Goal: Task Accomplishment & Management: Use online tool/utility

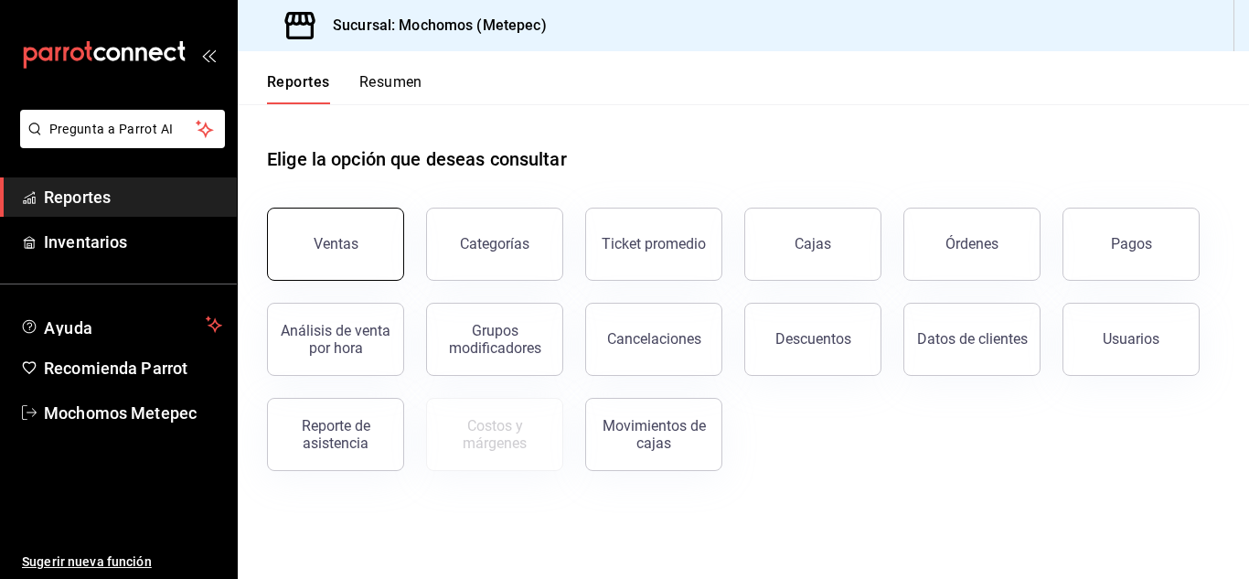
click at [326, 221] on button "Ventas" at bounding box center [335, 244] width 137 height 73
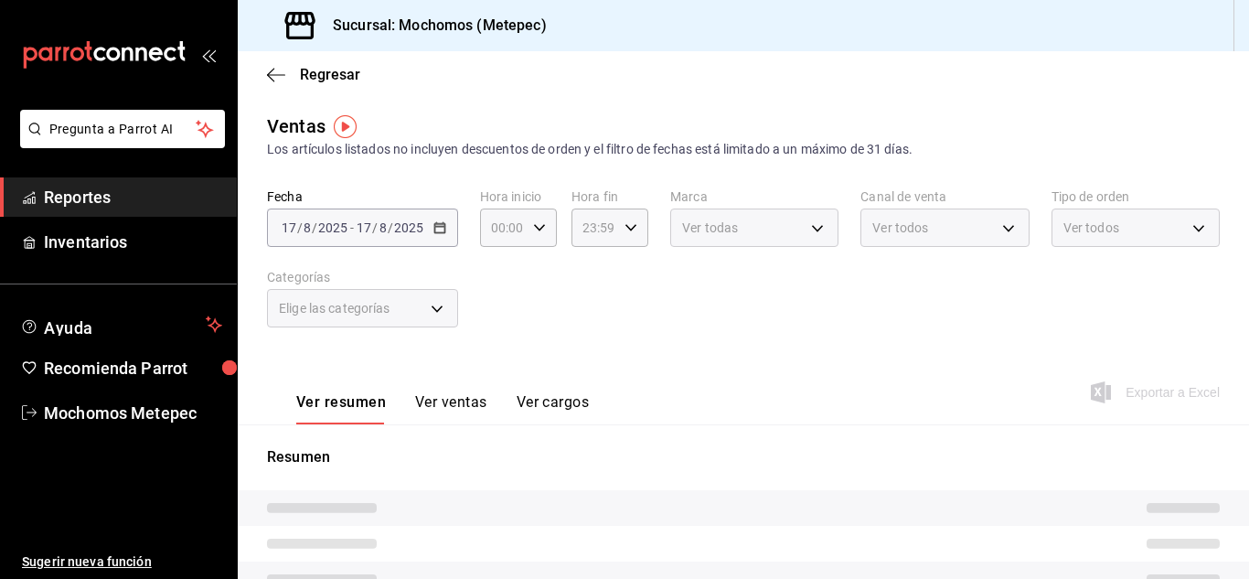
type input "05:00"
type input "05:59"
type input "PARROT,UBER_EATS,RAPPI,DIDI_FOOD,ONLINE"
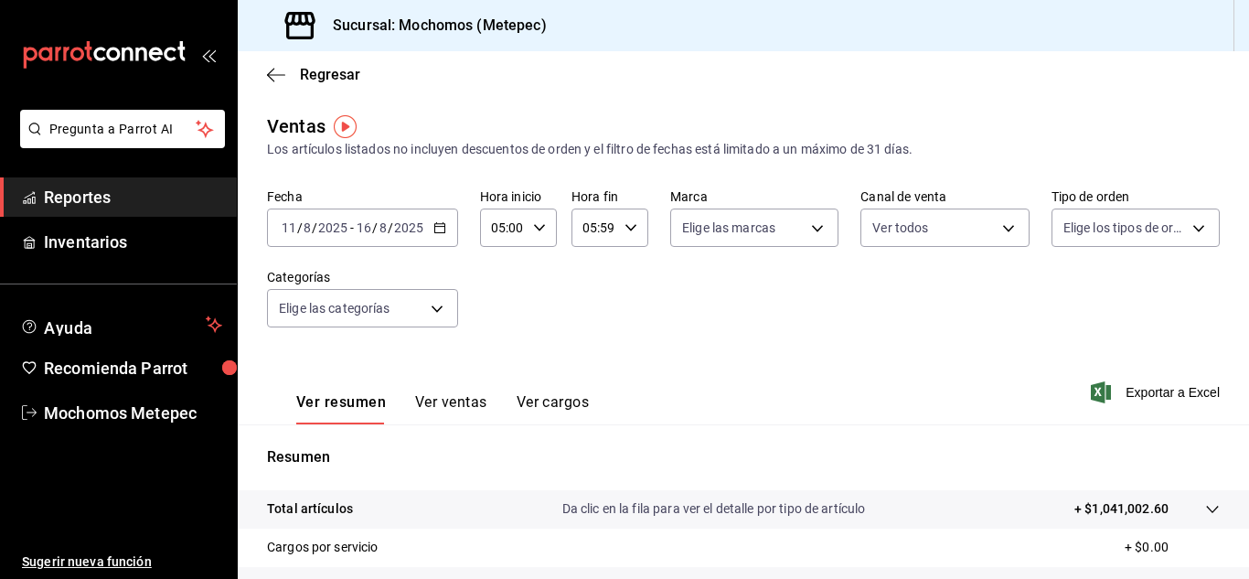
click at [433, 233] on icon "button" at bounding box center [439, 227] width 13 height 13
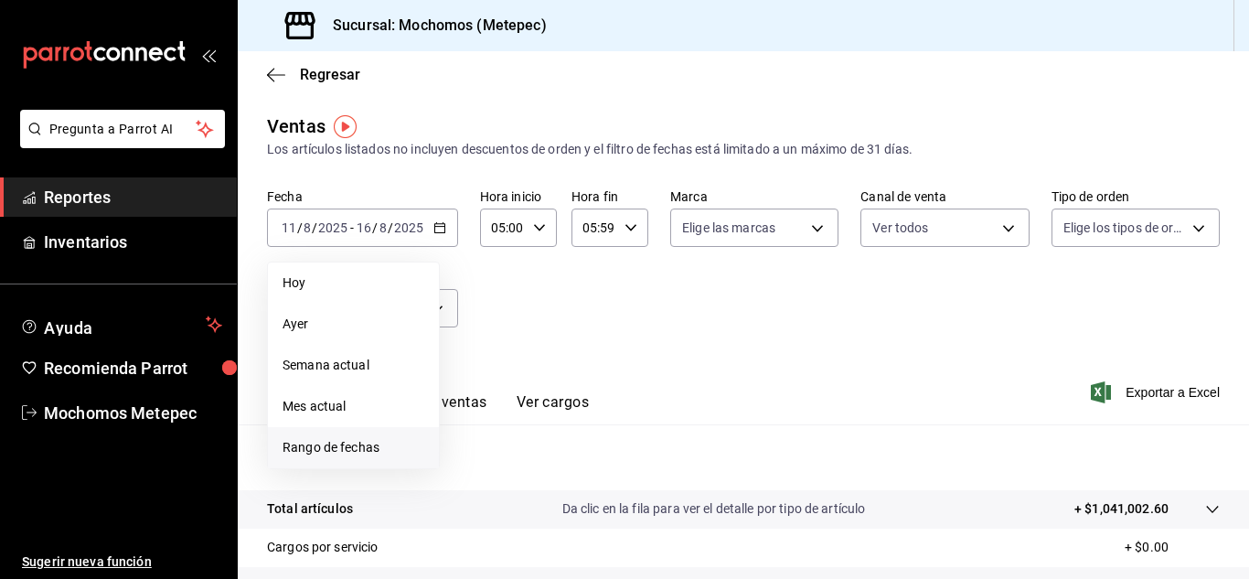
click at [356, 443] on span "Rango de fechas" at bounding box center [354, 447] width 142 height 19
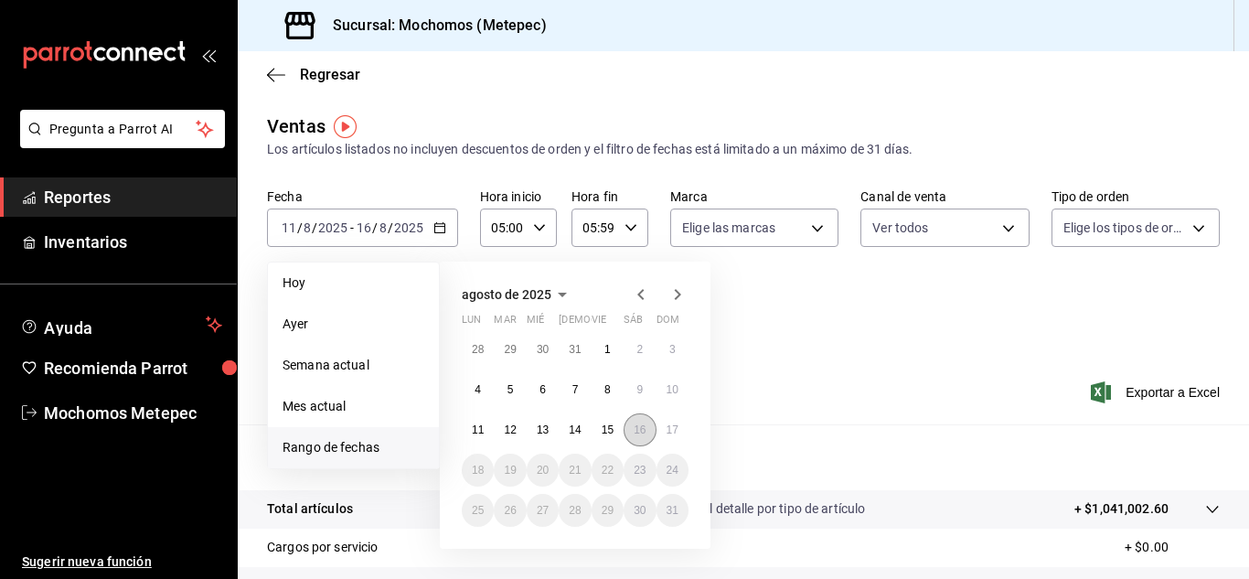
click at [637, 433] on abbr "16" at bounding box center [640, 429] width 12 height 13
click at [677, 434] on abbr "17" at bounding box center [673, 429] width 12 height 13
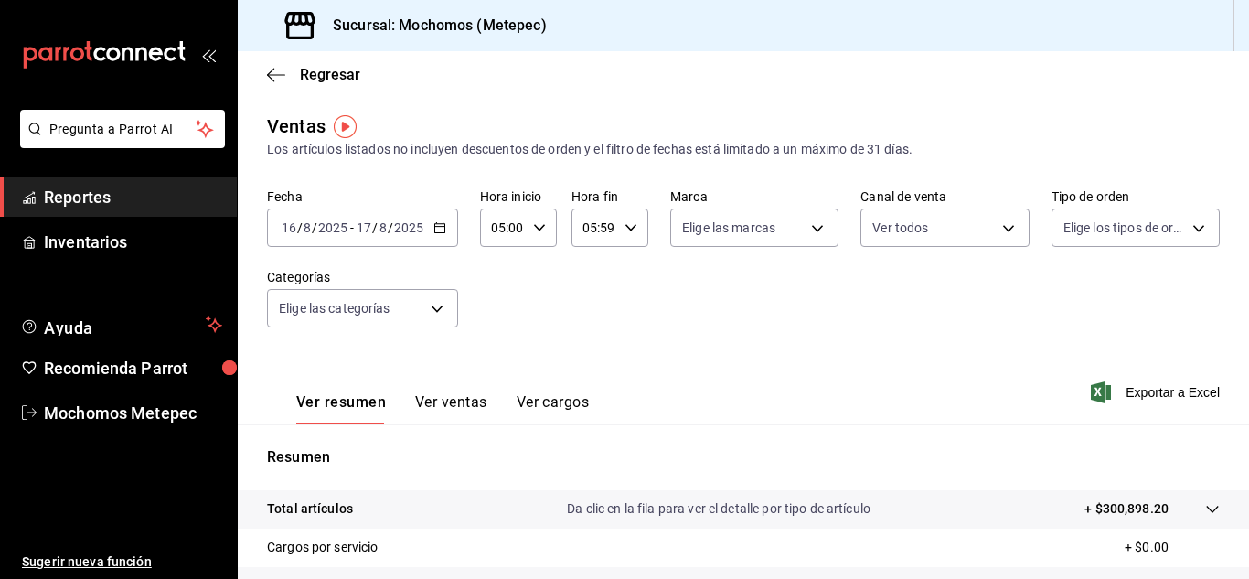
click at [601, 231] on input "05:59" at bounding box center [594, 227] width 46 height 37
click at [625, 231] on icon "button" at bounding box center [631, 227] width 13 height 13
click at [624, 271] on span "00" at bounding box center [625, 274] width 8 height 15
type input "05:00"
click at [720, 291] on div at bounding box center [624, 289] width 1249 height 579
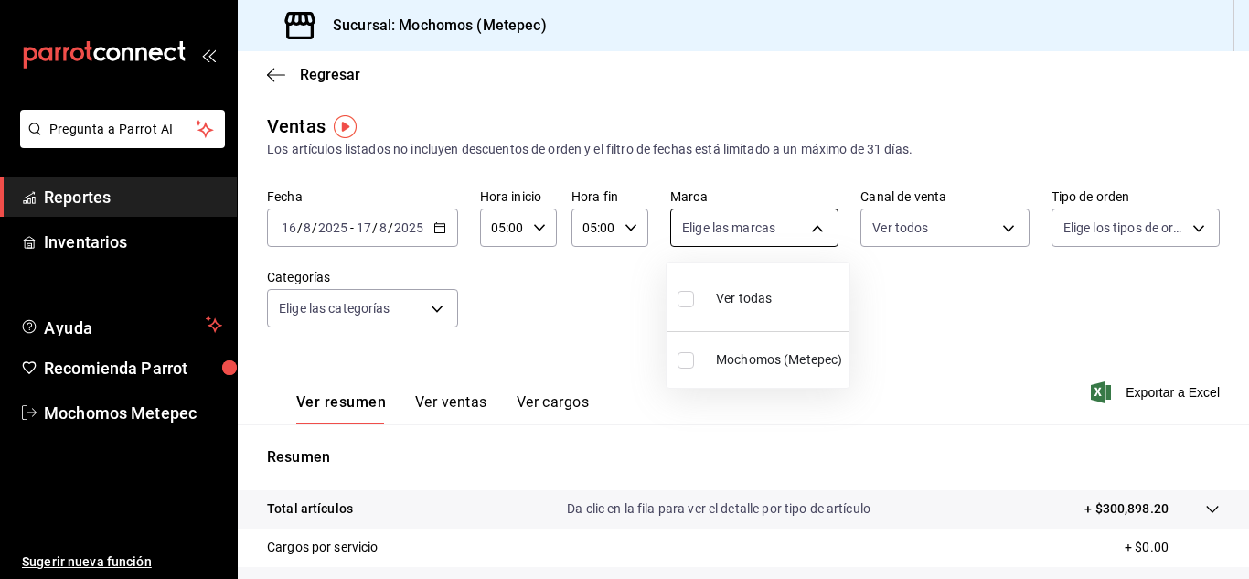
click at [773, 230] on body "Pregunta a Parrot AI Reportes Inventarios Ayuda Recomienda Parrot Mochomos Mete…" at bounding box center [624, 289] width 1249 height 579
click at [678, 305] on input "checkbox" at bounding box center [686, 299] width 16 height 16
checkbox input "true"
type input "2365f74e-aa6b-4392-bdf2-72765591bddf"
checkbox input "true"
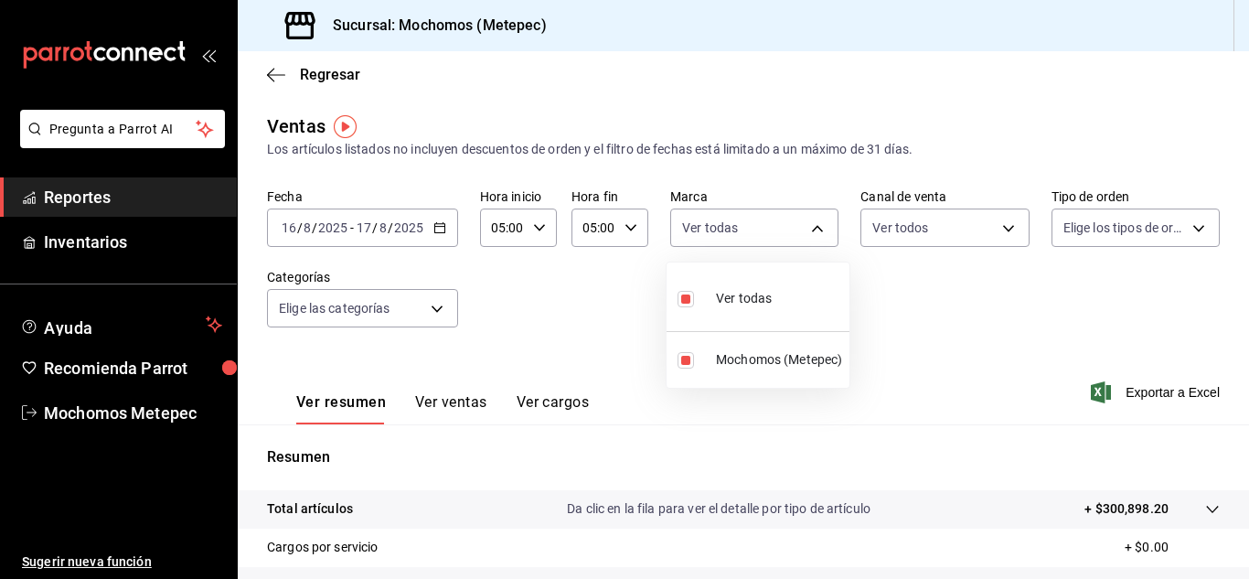
click at [996, 219] on div at bounding box center [624, 289] width 1249 height 579
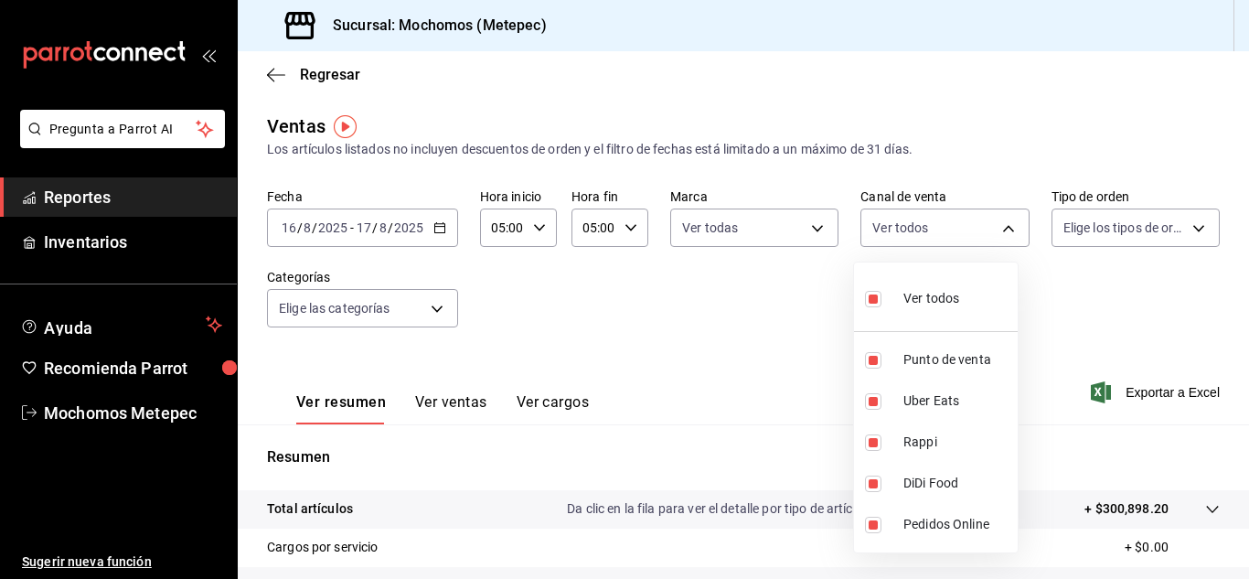
click at [996, 219] on body "Pregunta a Parrot AI Reportes Inventarios Ayuda Recomienda Parrot Mochomos Mete…" at bounding box center [624, 289] width 1249 height 579
click at [1147, 242] on div at bounding box center [624, 289] width 1249 height 579
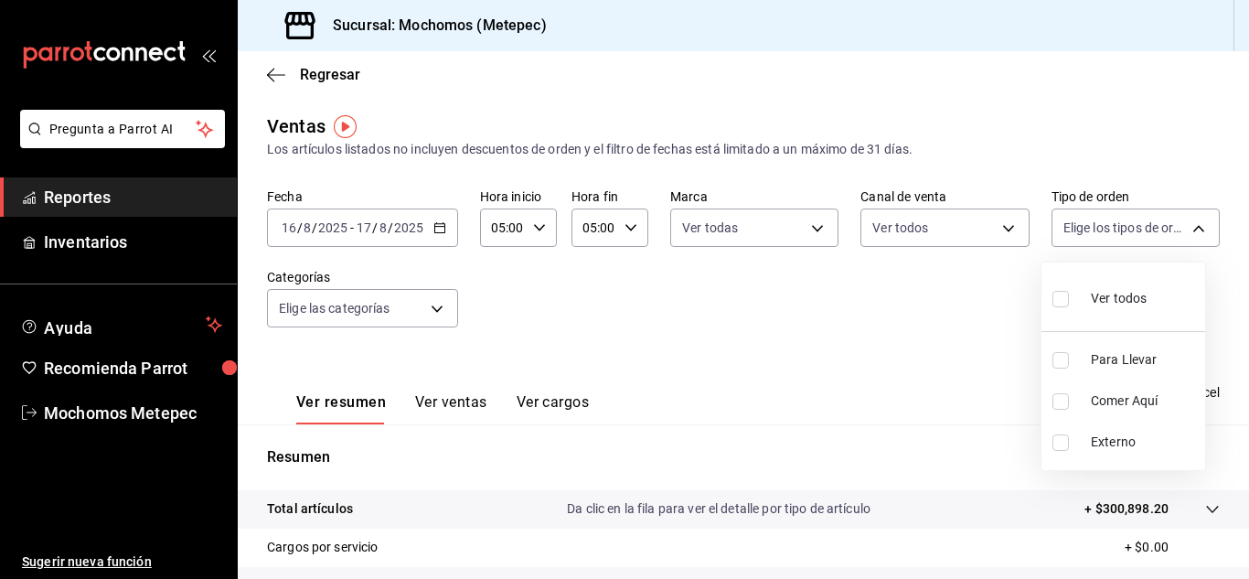
click at [1147, 242] on body "Pregunta a Parrot AI Reportes Inventarios Ayuda Recomienda Parrot Mochomos Mete…" at bounding box center [624, 289] width 1249 height 579
click at [1058, 304] on input "checkbox" at bounding box center [1060, 299] width 16 height 16
checkbox input "true"
type input "3a236ed8-2e24-47ca-8e59-ead494492482,da8509e8-5fca-4f62-958e-973104937870,EXTER…"
checkbox input "true"
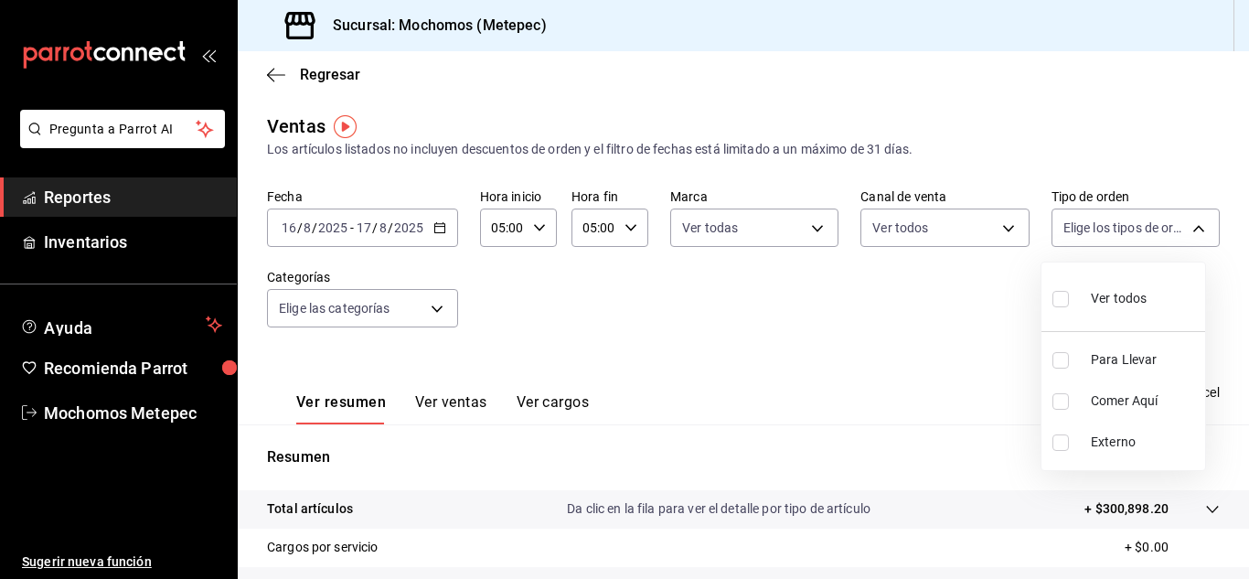
checkbox input "true"
click at [457, 356] on div at bounding box center [624, 289] width 1249 height 579
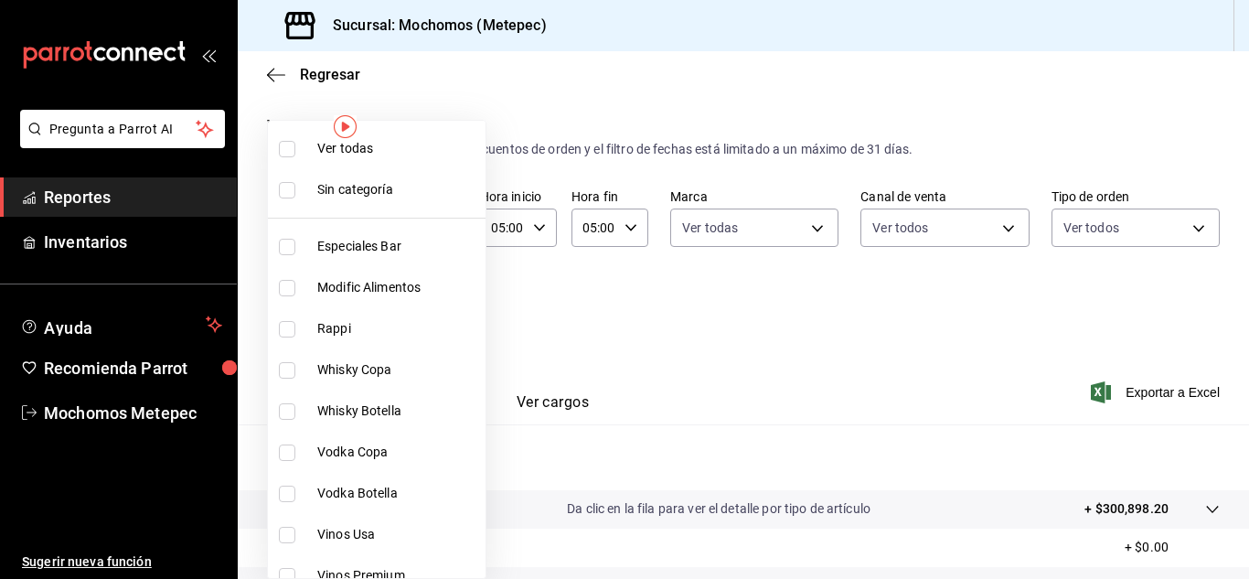
click at [432, 304] on body "Pregunta a Parrot AI Reportes Inventarios Ayuda Recomienda Parrot Mochomos Mete…" at bounding box center [624, 289] width 1249 height 579
click at [291, 151] on input "checkbox" at bounding box center [287, 149] width 16 height 16
checkbox input "true"
type input "c9cbc288-c827-488d-81f5-370afefb1912,46081463-7037-4dd2-a9ab-e56ff6a8fa7c,bf958…"
checkbox input "true"
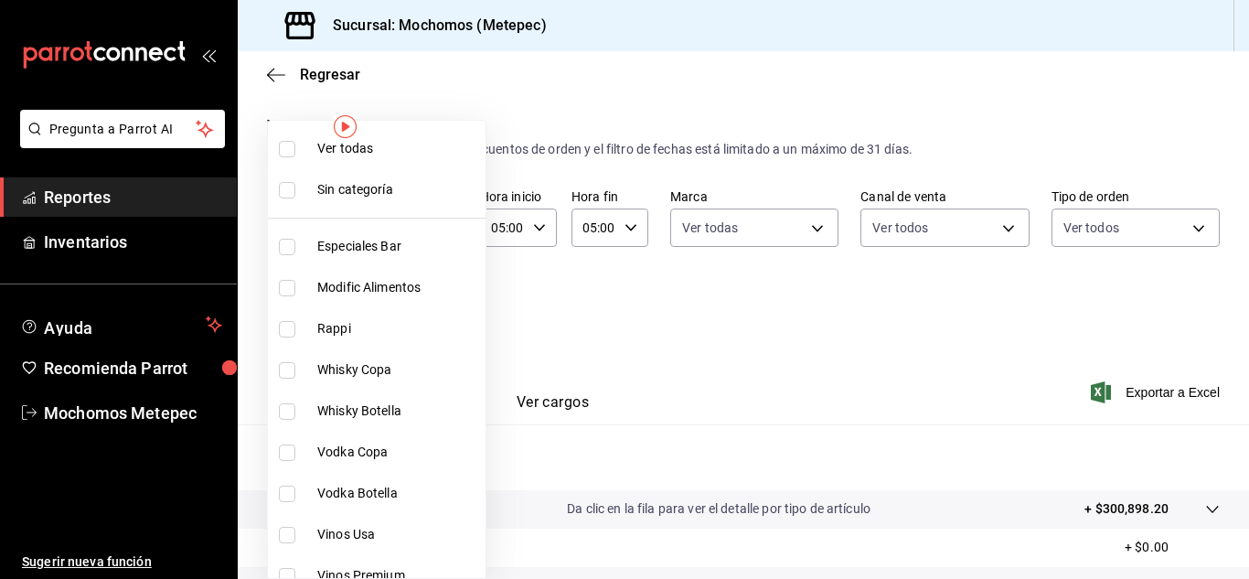
checkbox input "true"
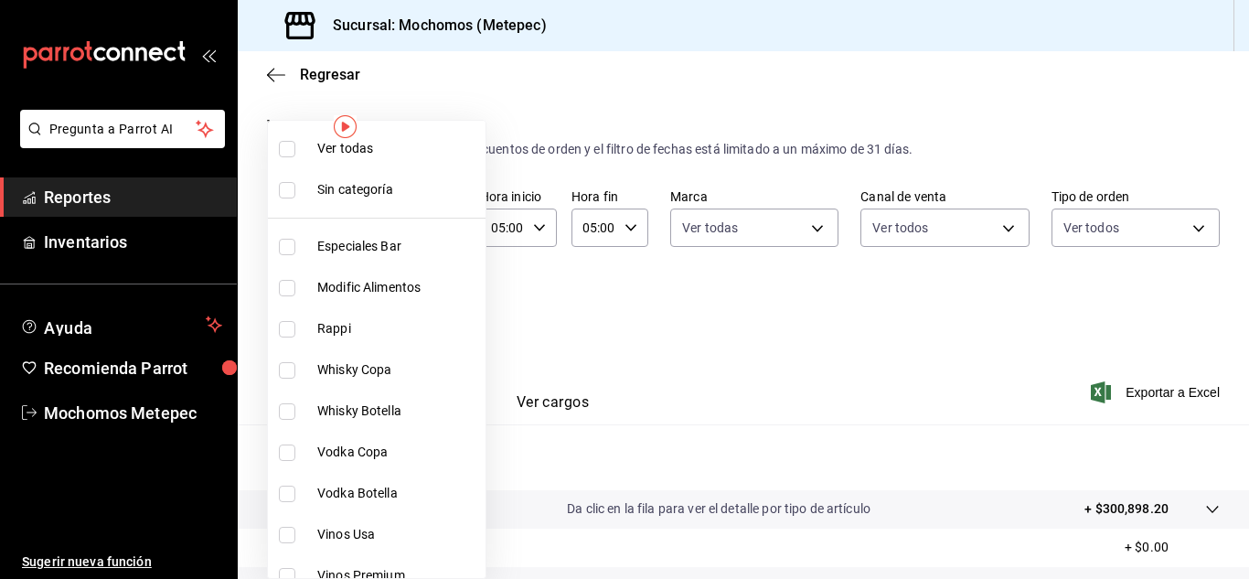
checkbox input "true"
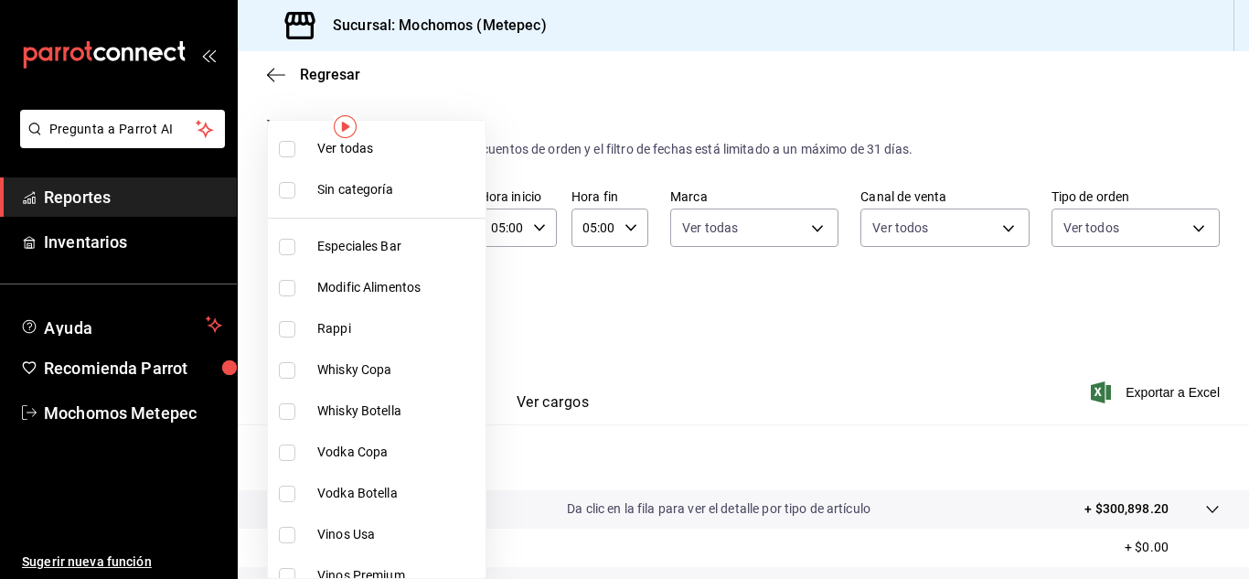
checkbox input "true"
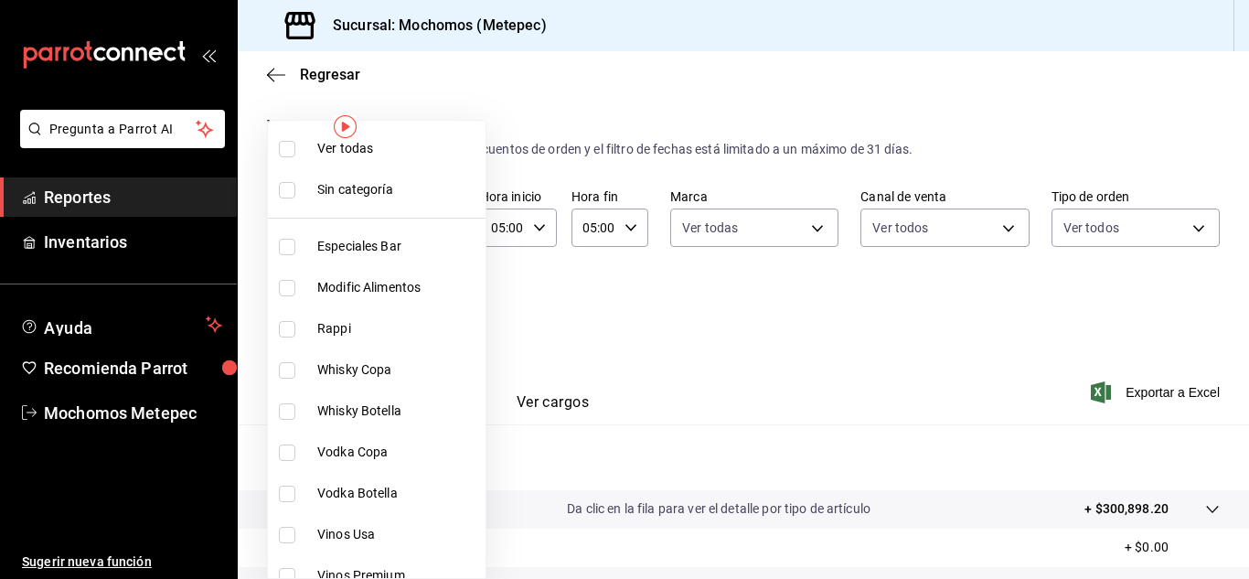
checkbox input "true"
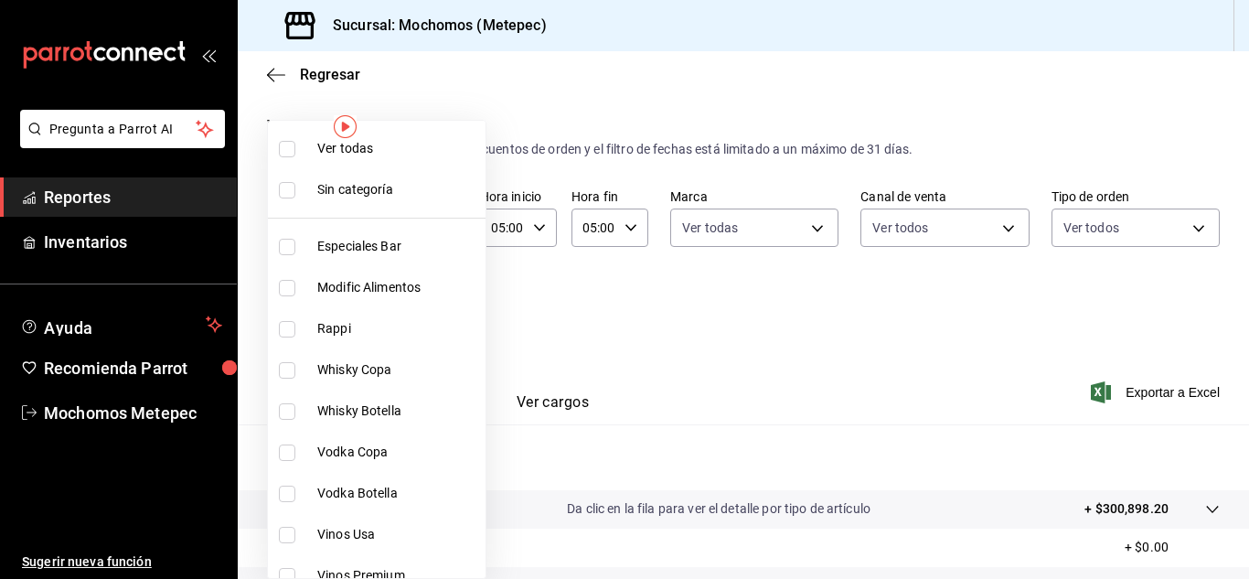
checkbox input "true"
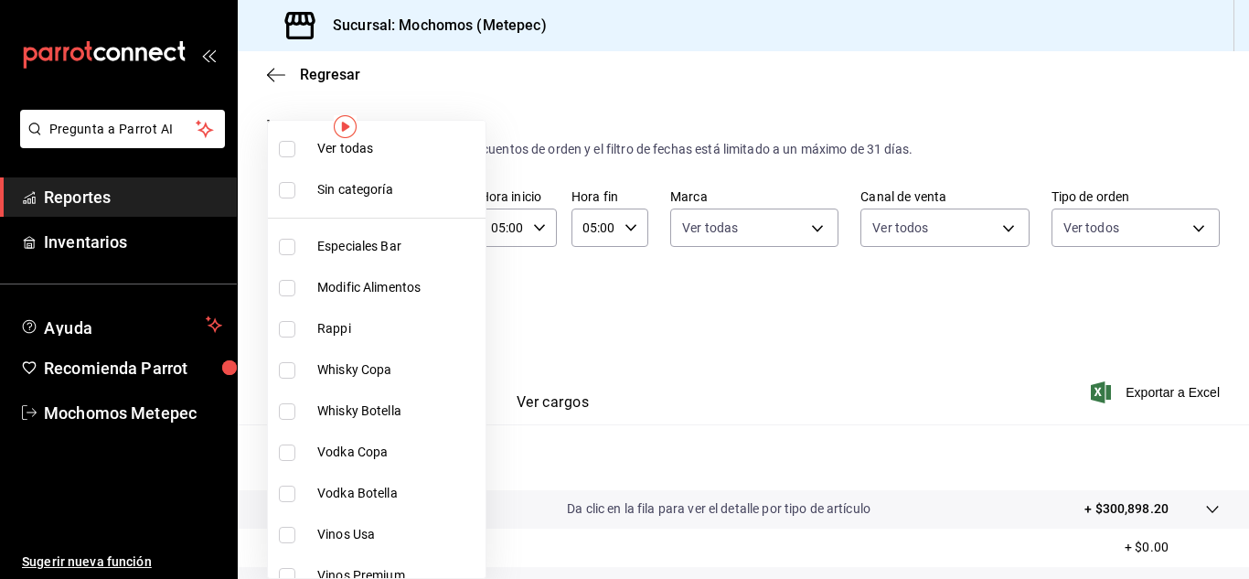
checkbox input "true"
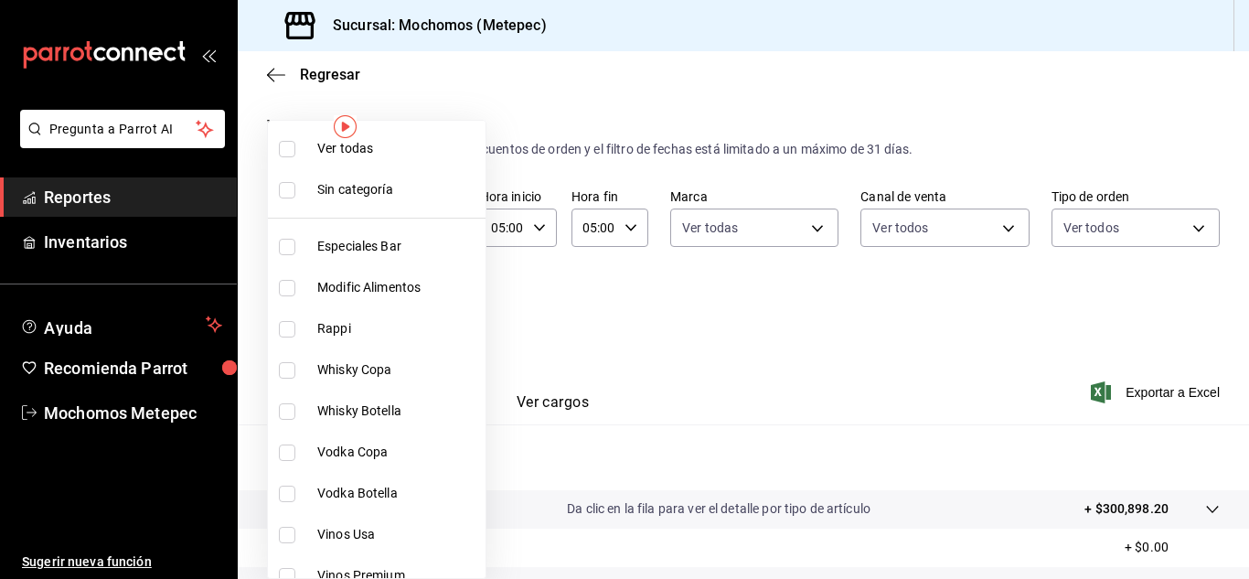
checkbox input "true"
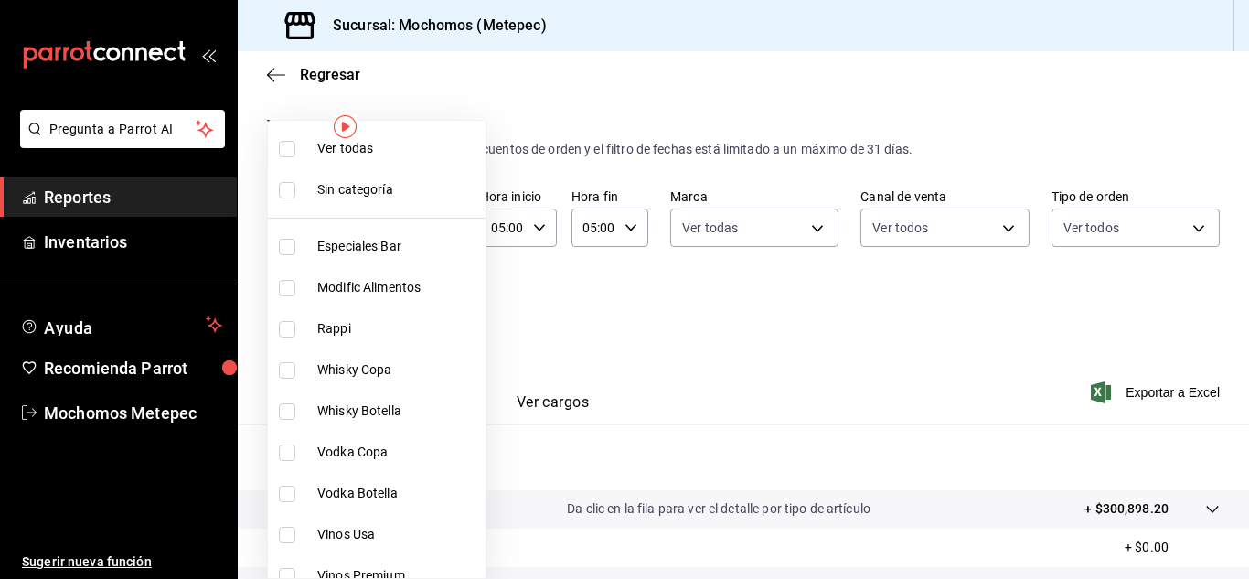
checkbox input "true"
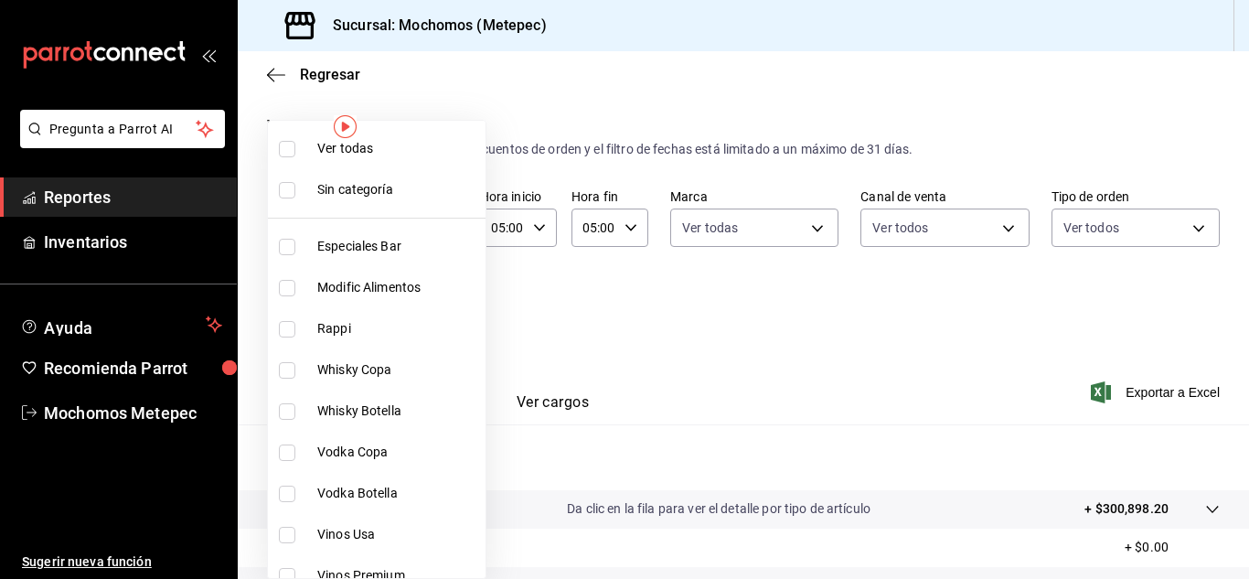
checkbox input "true"
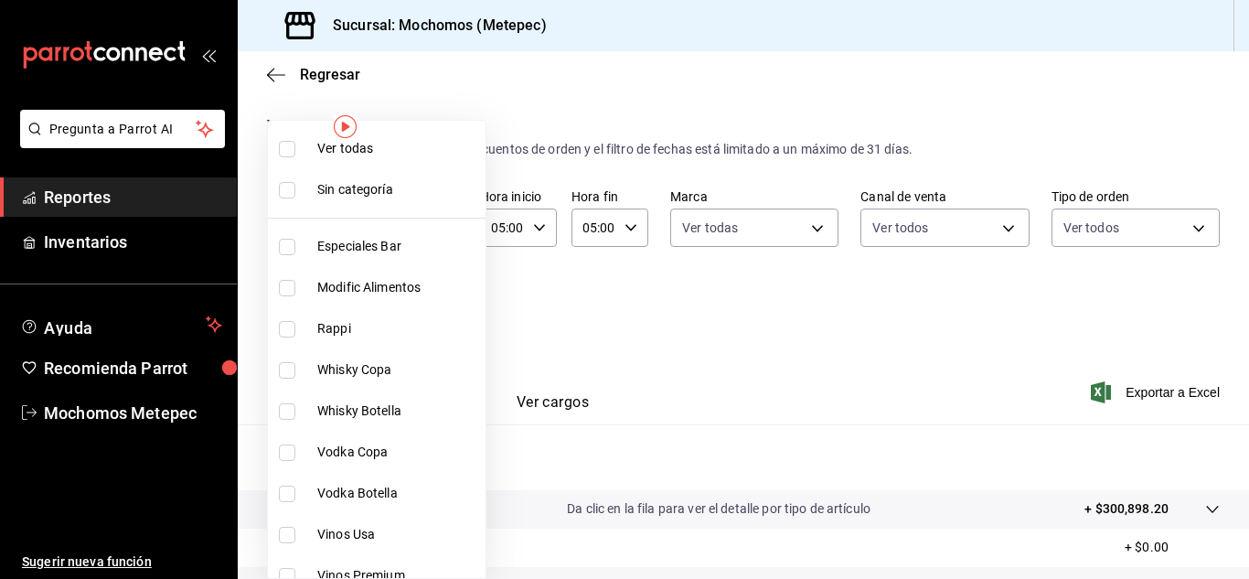
checkbox input "true"
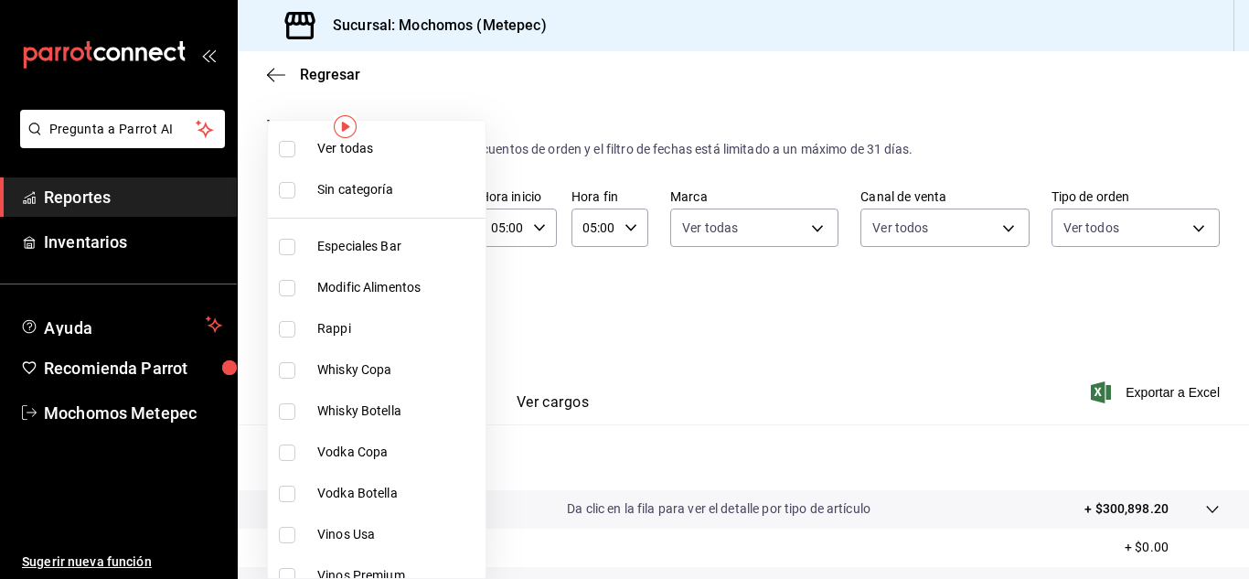
checkbox input "true"
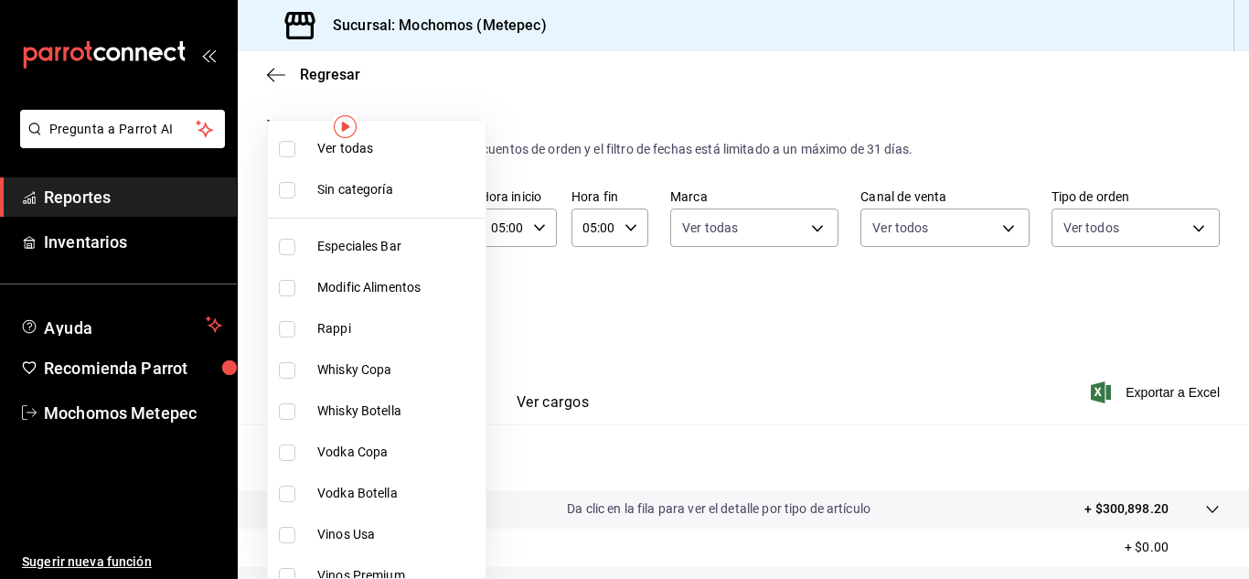
checkbox input "true"
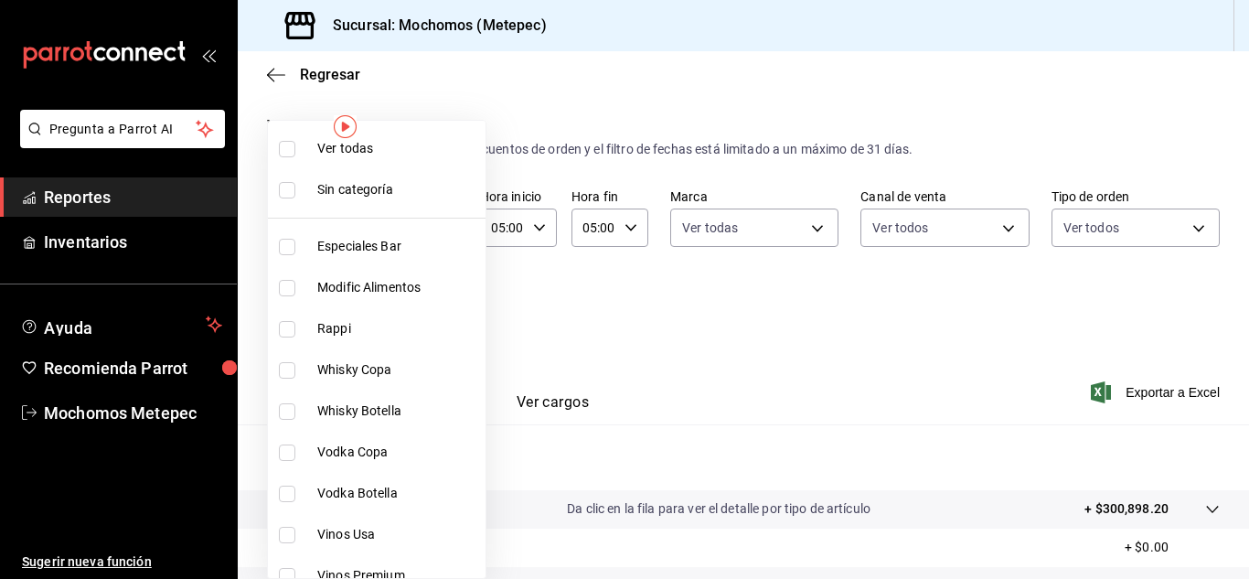
checkbox input "true"
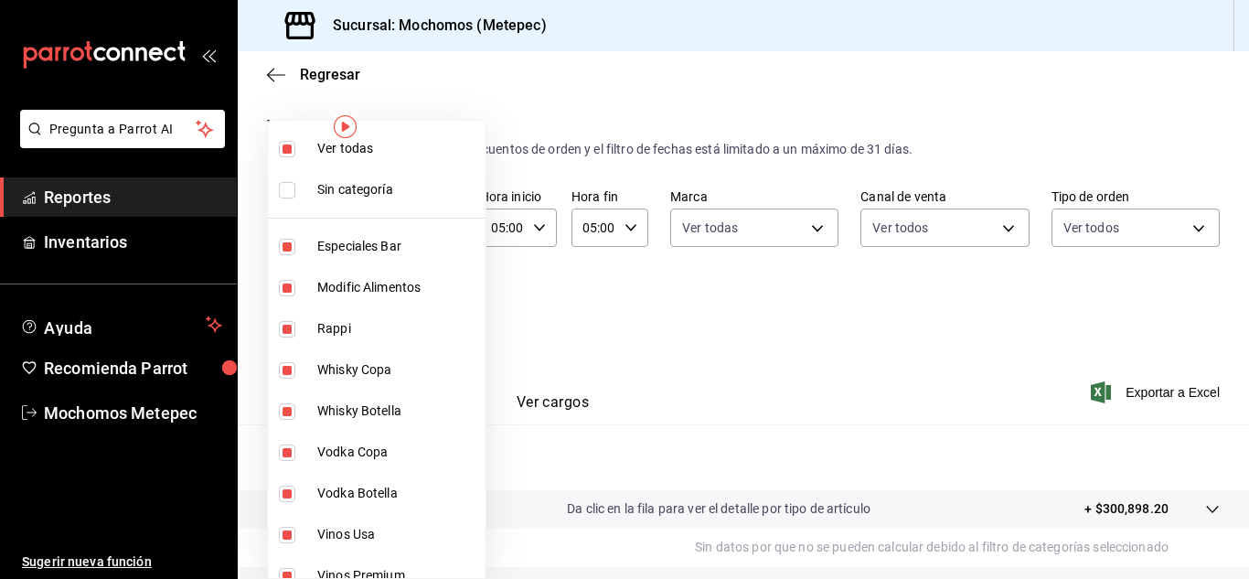
click at [708, 391] on div at bounding box center [624, 289] width 1249 height 579
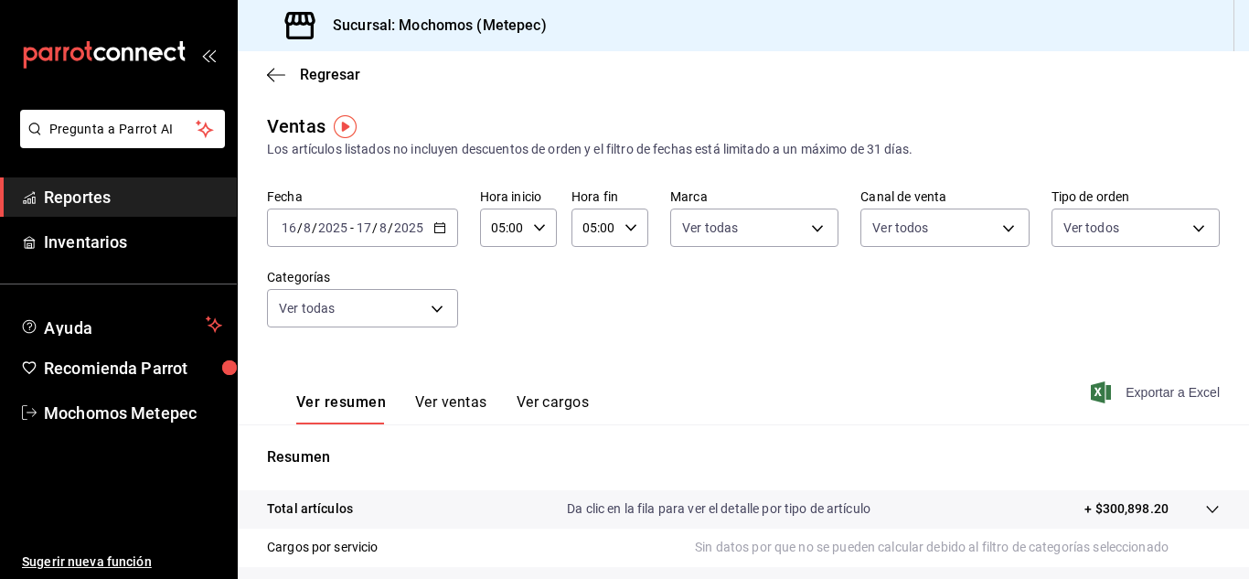
click at [1139, 385] on span "Exportar a Excel" at bounding box center [1157, 392] width 125 height 22
click at [430, 236] on div "[DATE] [DATE] - [DATE] [DATE]" at bounding box center [362, 227] width 191 height 38
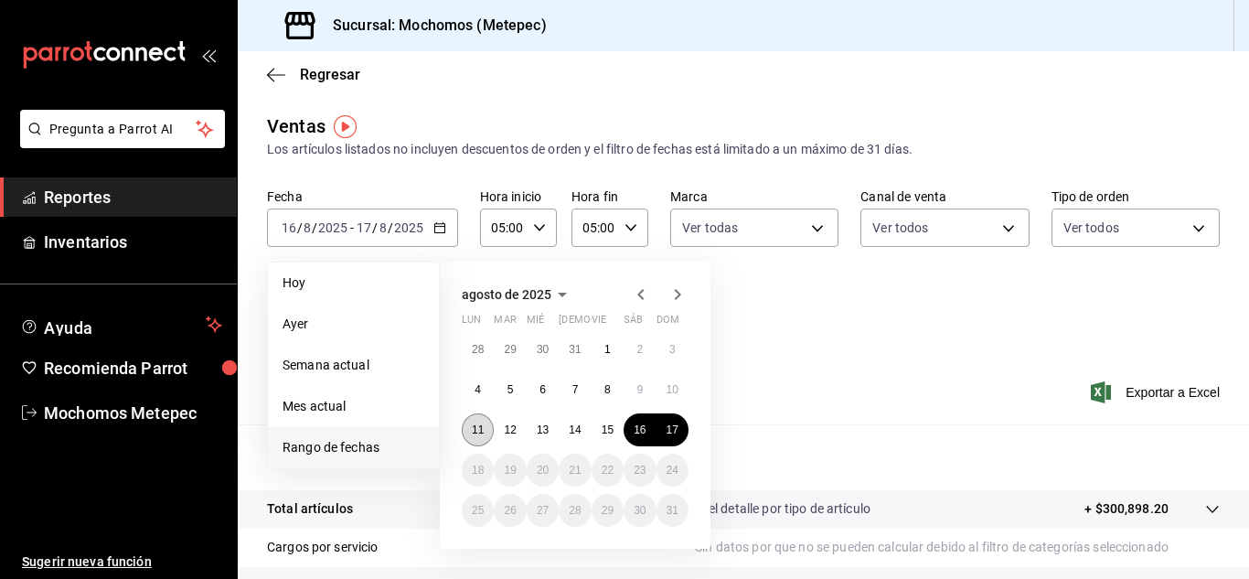
click at [490, 420] on button "11" at bounding box center [478, 429] width 32 height 33
click at [677, 430] on abbr "17" at bounding box center [673, 429] width 12 height 13
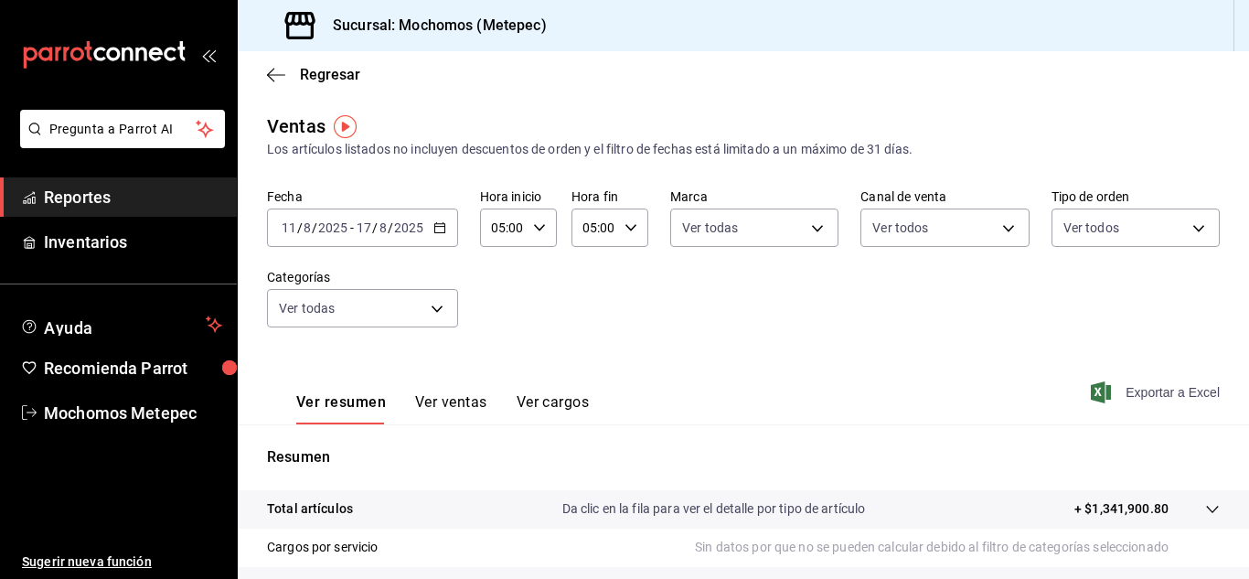
click at [1178, 393] on span "Exportar a Excel" at bounding box center [1157, 392] width 125 height 22
